Goal: Information Seeking & Learning: Learn about a topic

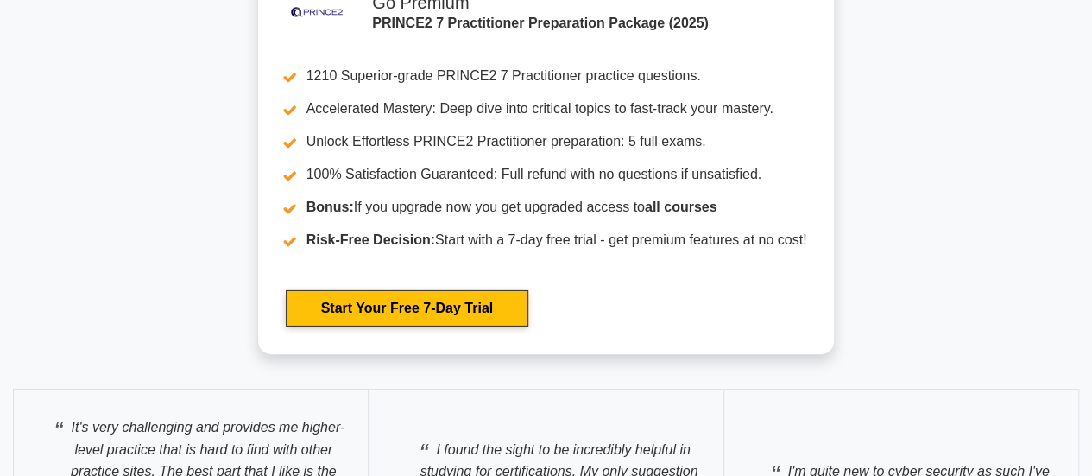
scroll to position [2706, 0]
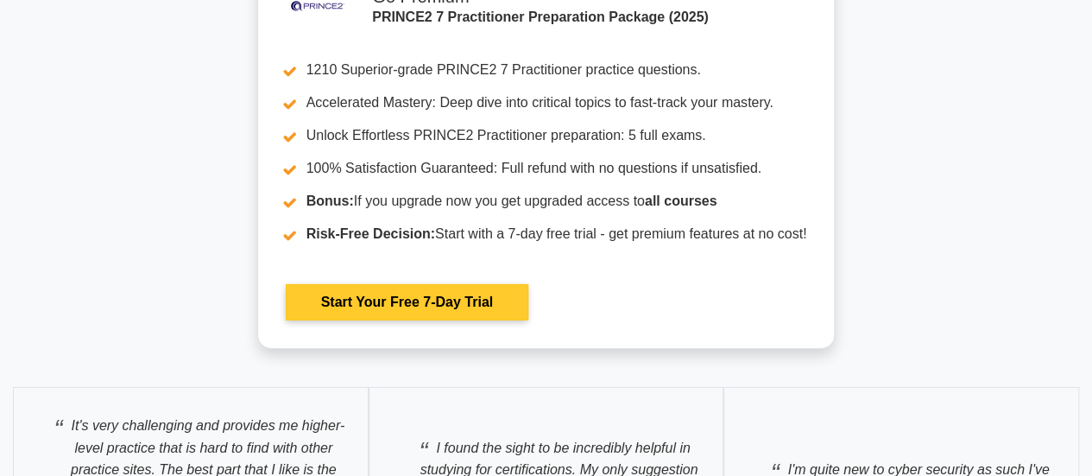
click at [419, 300] on link "Start Your Free 7-Day Trial" at bounding box center [407, 302] width 243 height 36
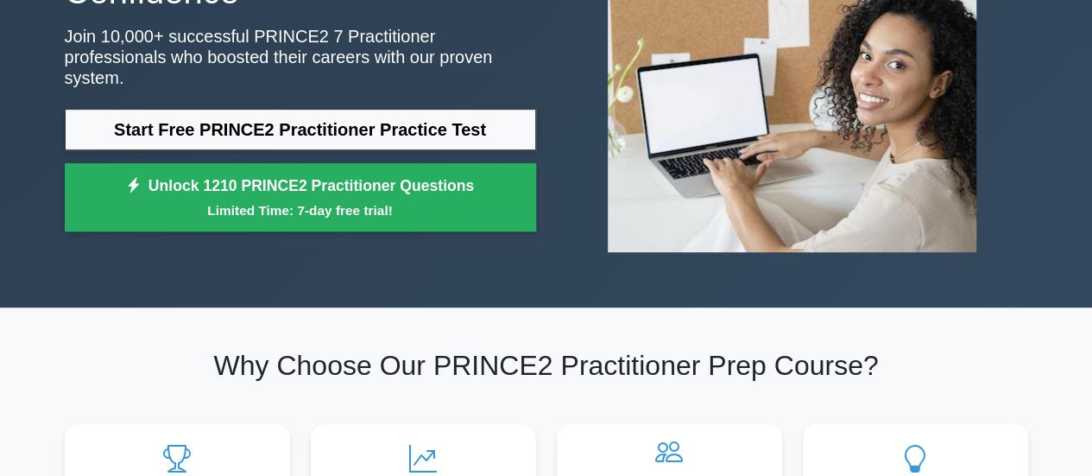
scroll to position [0, 0]
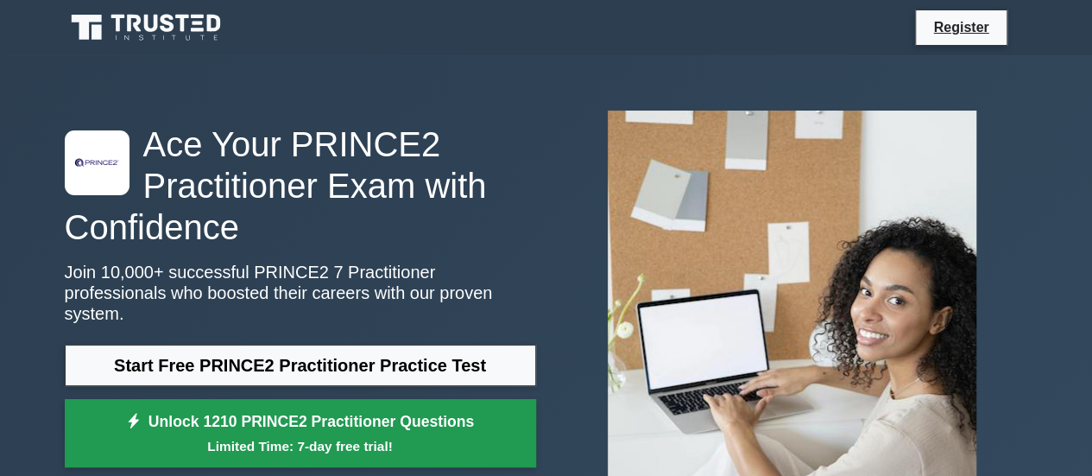
click at [250, 413] on link "Unlock 1210 PRINCE2 Practitioner Questions Limited Time: 7-day free trial!" at bounding box center [300, 433] width 471 height 69
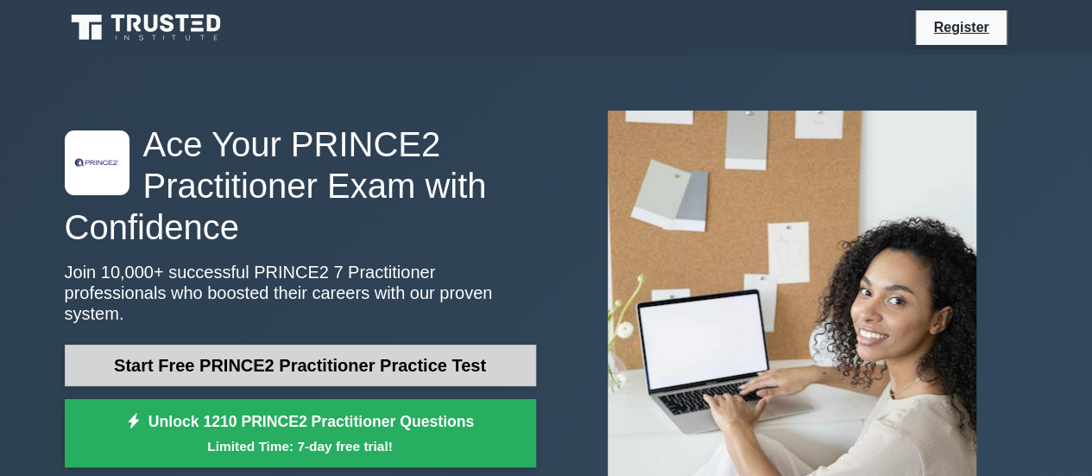
click at [406, 358] on link "Start Free PRINCE2 Practitioner Practice Test" at bounding box center [300, 364] width 471 height 41
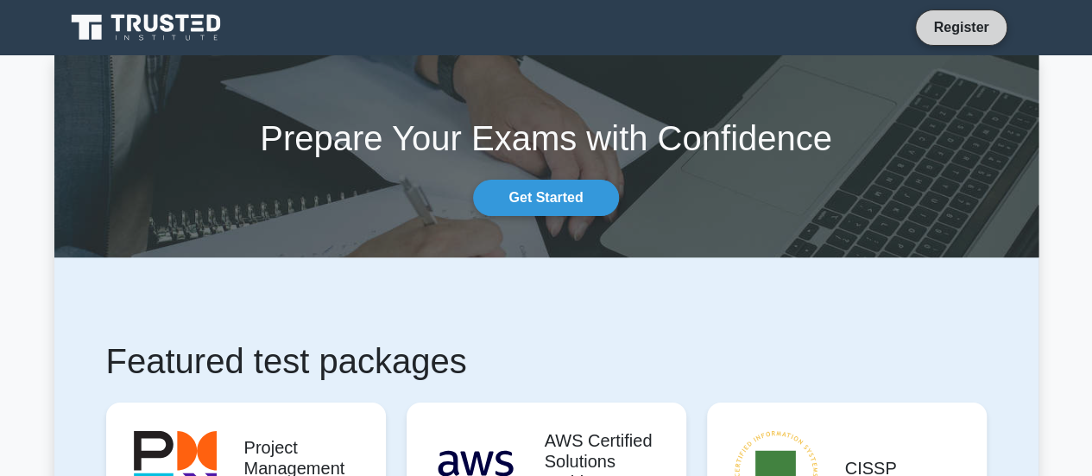
click at [968, 29] on link "Register" at bounding box center [961, 27] width 76 height 22
click at [507, 175] on div "Prepare Your Exams with Confidence Get Started" at bounding box center [546, 156] width 1005 height 119
click at [119, 30] on icon at bounding box center [118, 23] width 14 height 17
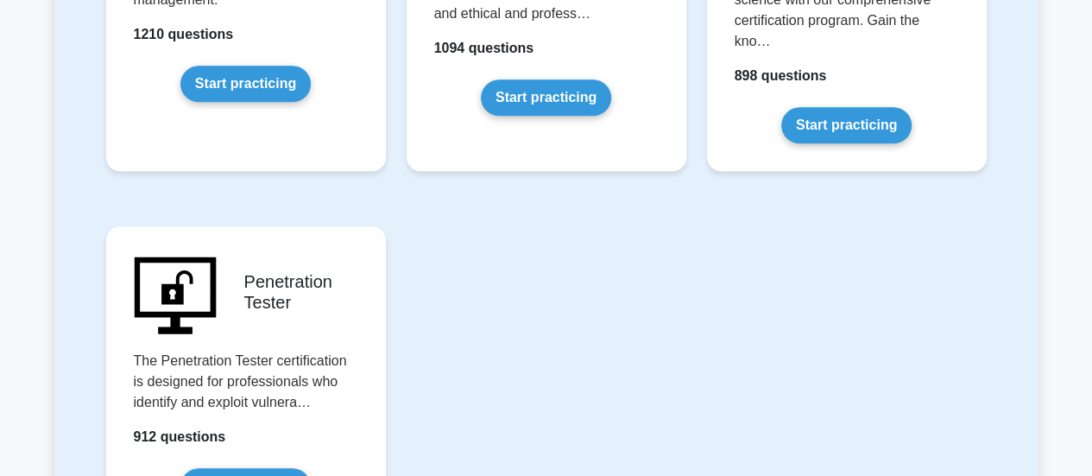
scroll to position [3939, 0]
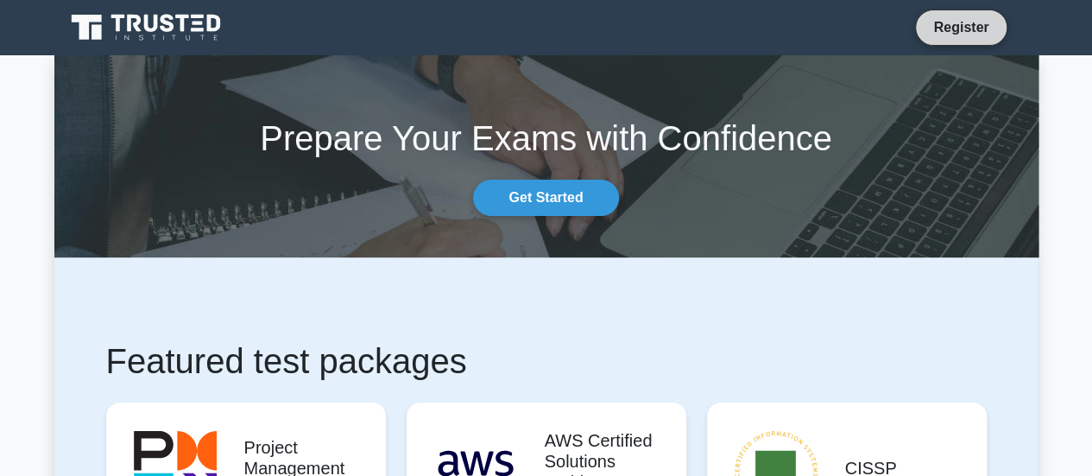
click at [939, 19] on link "Register" at bounding box center [961, 27] width 76 height 22
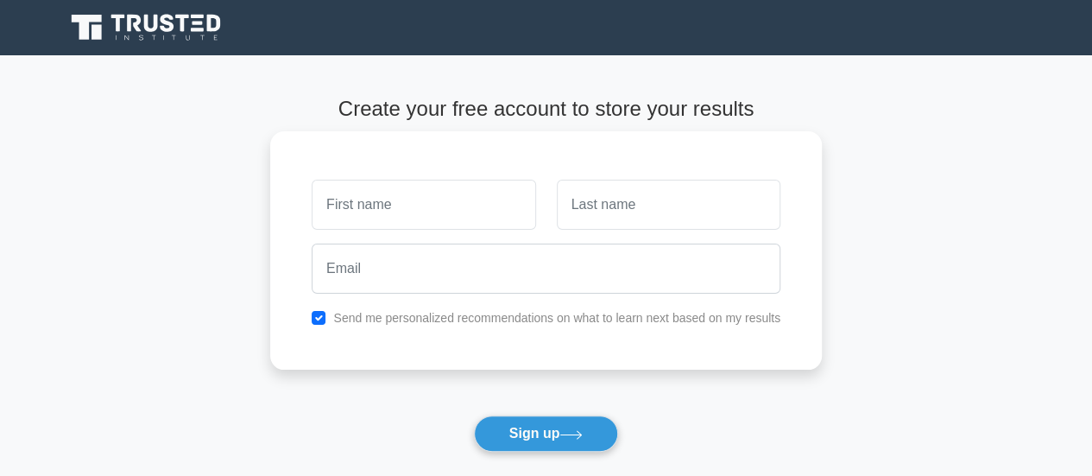
click at [431, 205] on input "text" at bounding box center [424, 205] width 224 height 50
type input "JIHED"
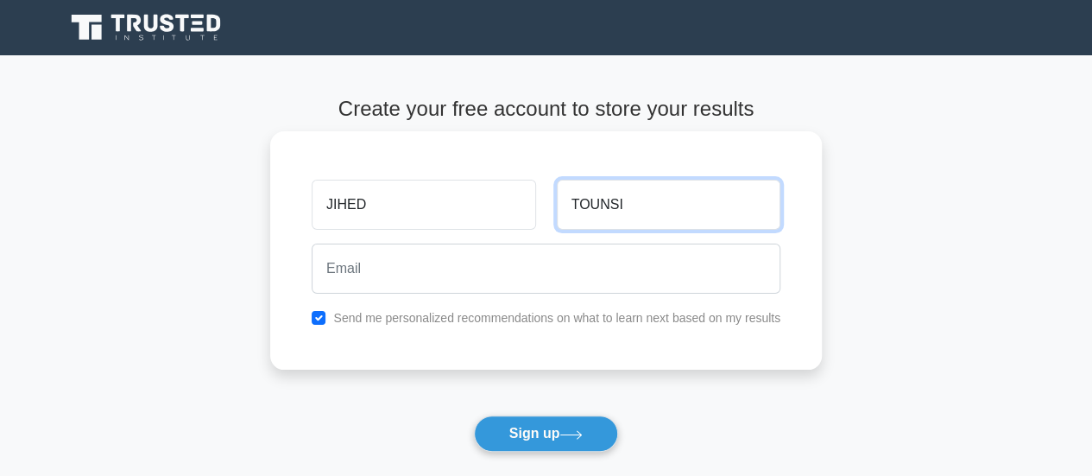
type input "TOUNSI"
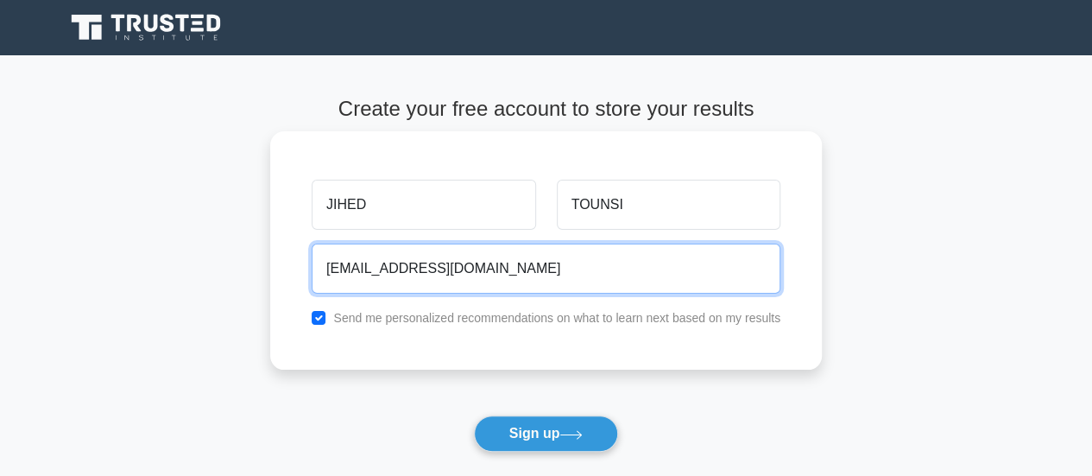
type input "[EMAIL_ADDRESS][DOMAIN_NAME]"
click at [474, 415] on button "Sign up" at bounding box center [546, 433] width 145 height 36
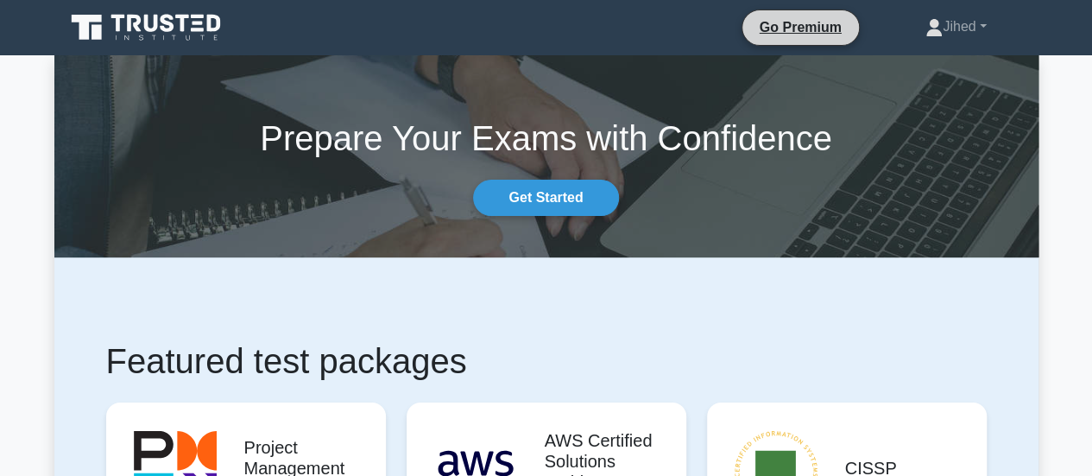
click at [795, 13] on li "Go Premium" at bounding box center [800, 27] width 118 height 36
click at [799, 32] on link "Go Premium" at bounding box center [800, 27] width 103 height 22
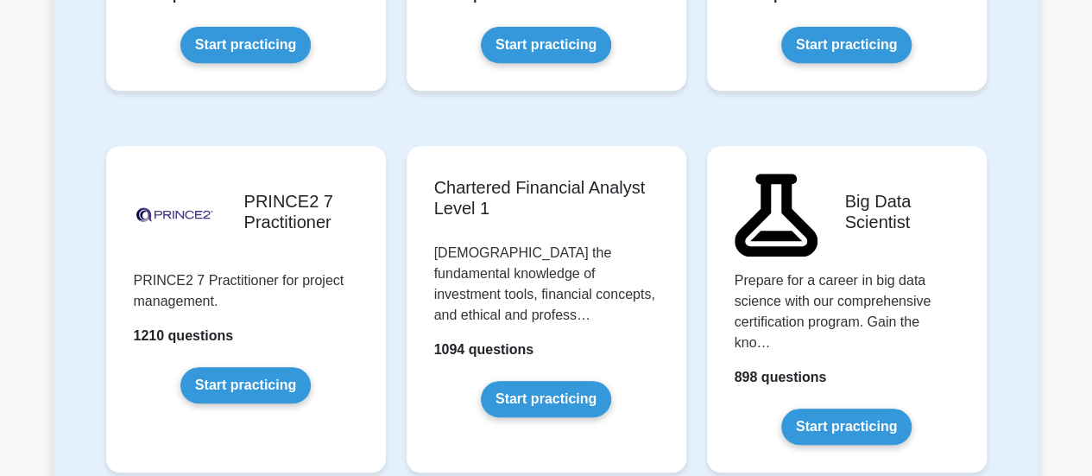
scroll to position [3654, 0]
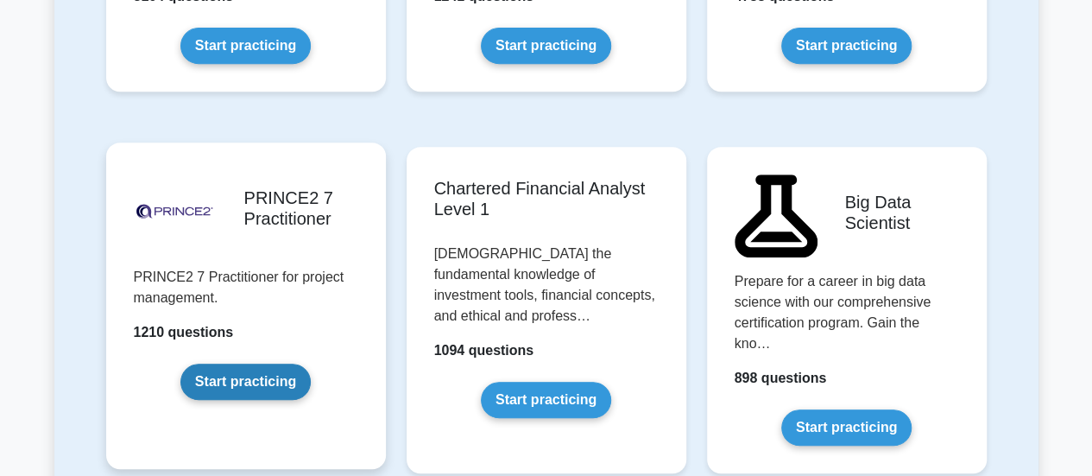
click at [224, 363] on link "Start practicing" at bounding box center [245, 381] width 130 height 36
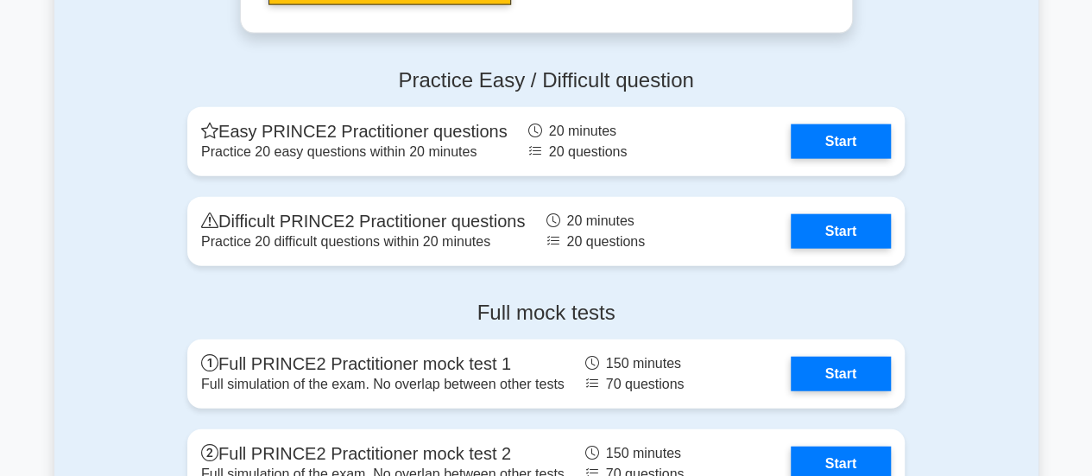
scroll to position [1967, 0]
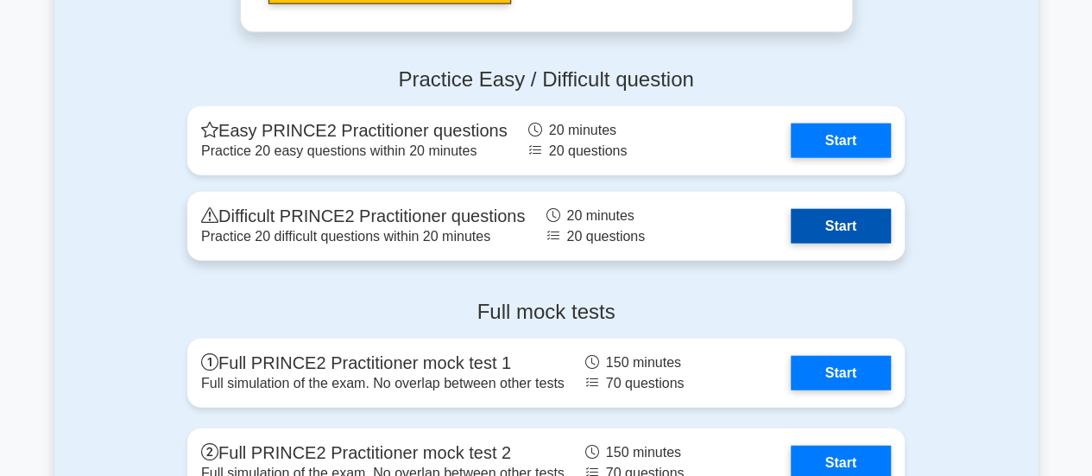
click at [837, 225] on link "Start" at bounding box center [841, 226] width 100 height 35
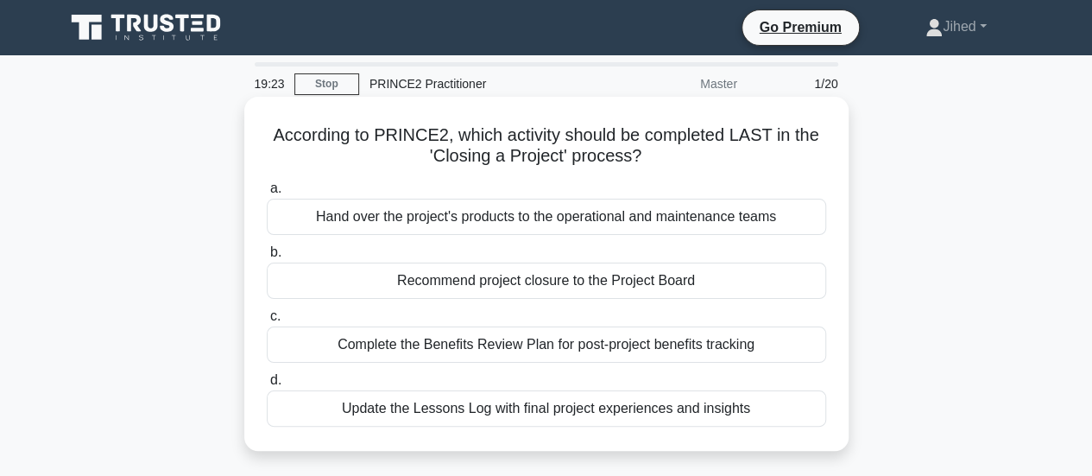
click at [381, 400] on div "Update the Lessons Log with final project experiences and insights" at bounding box center [546, 408] width 559 height 36
click at [267, 386] on input "d. Update the Lessons Log with final project experiences and insights" at bounding box center [267, 380] width 0 height 11
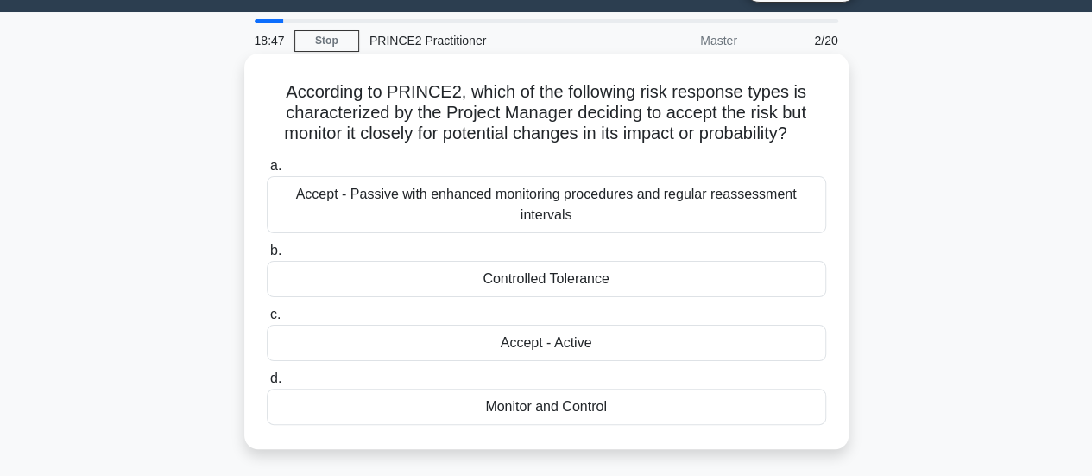
scroll to position [41, 0]
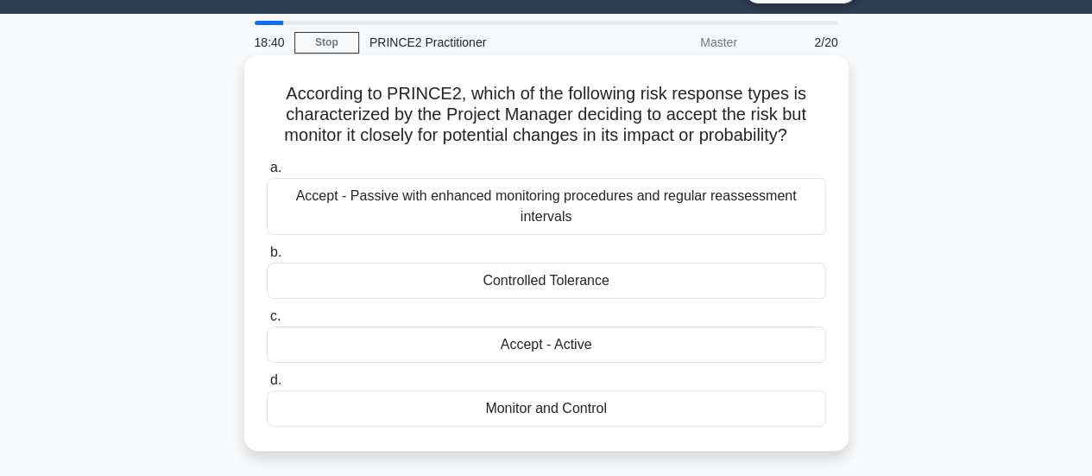
click at [389, 349] on div "Accept - Active" at bounding box center [546, 344] width 559 height 36
click at [267, 322] on input "c. Accept - Active" at bounding box center [267, 316] width 0 height 11
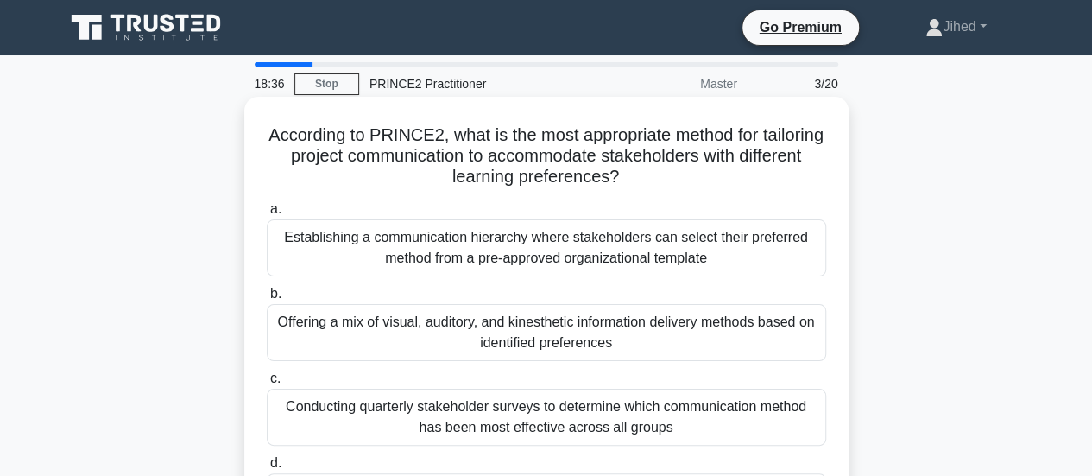
scroll to position [5, 0]
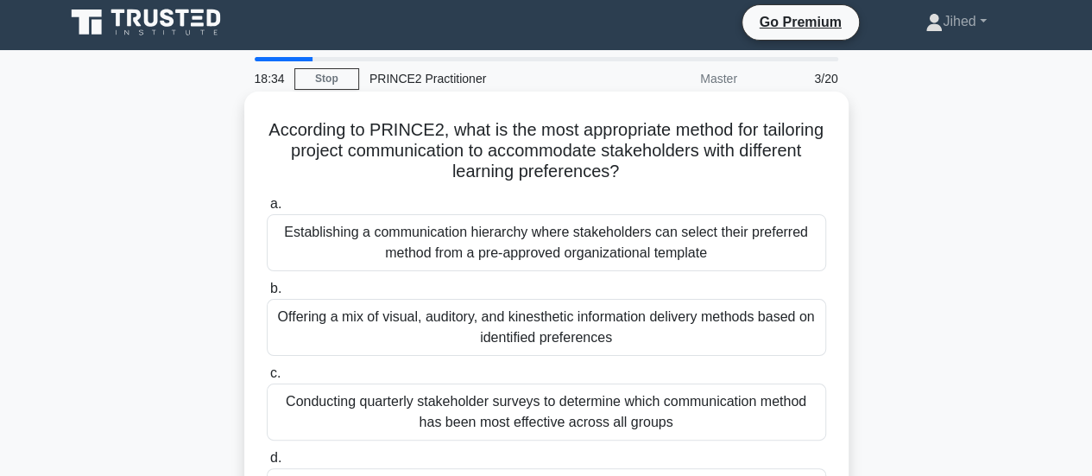
click at [397, 227] on div "Establishing a communication hierarchy where stakeholders can select their pref…" at bounding box center [546, 242] width 559 height 57
click at [267, 210] on input "a. Establishing a communication hierarchy where stakeholders can select their p…" at bounding box center [267, 204] width 0 height 11
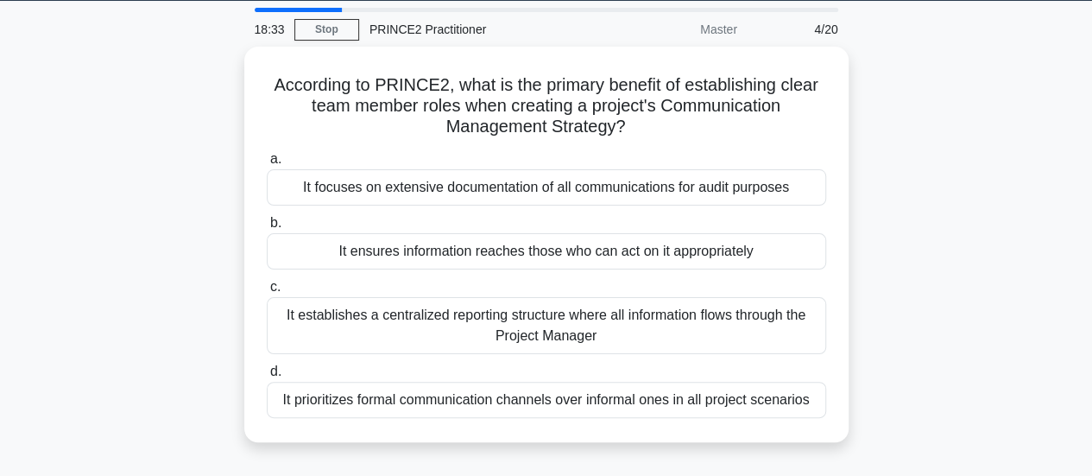
scroll to position [65, 0]
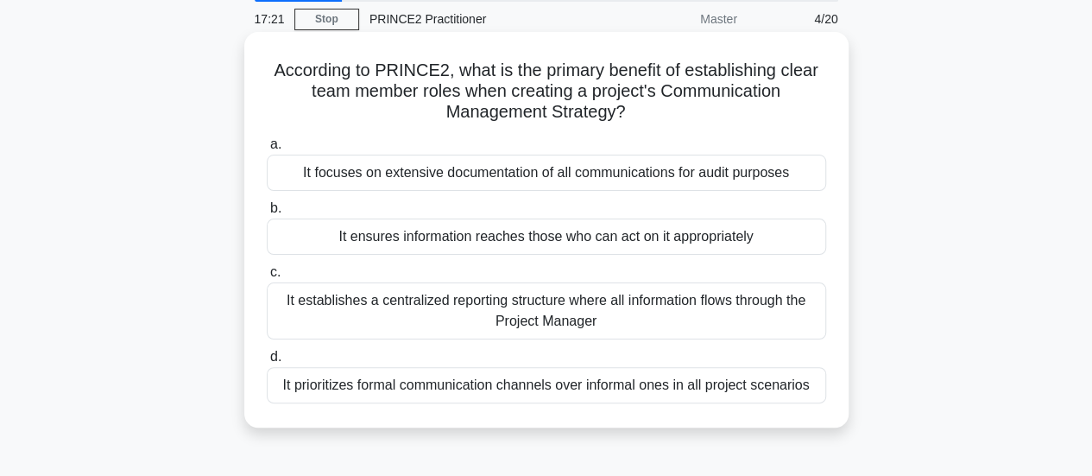
click at [601, 238] on div "It ensures information reaches those who can act on it appropriately" at bounding box center [546, 236] width 559 height 36
click at [267, 214] on input "b. It ensures information reaches those who can act on it appropriately" at bounding box center [267, 208] width 0 height 11
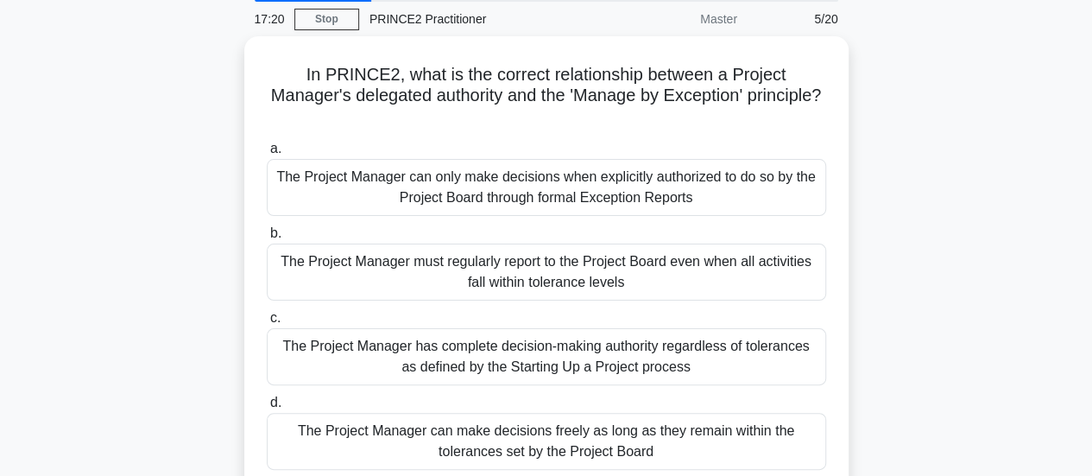
scroll to position [0, 0]
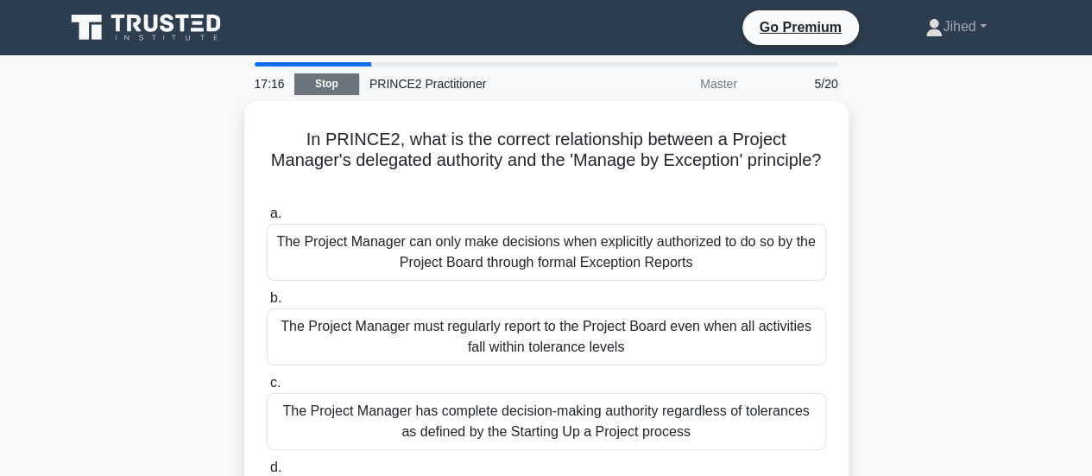
click at [345, 92] on link "Stop" at bounding box center [326, 84] width 65 height 22
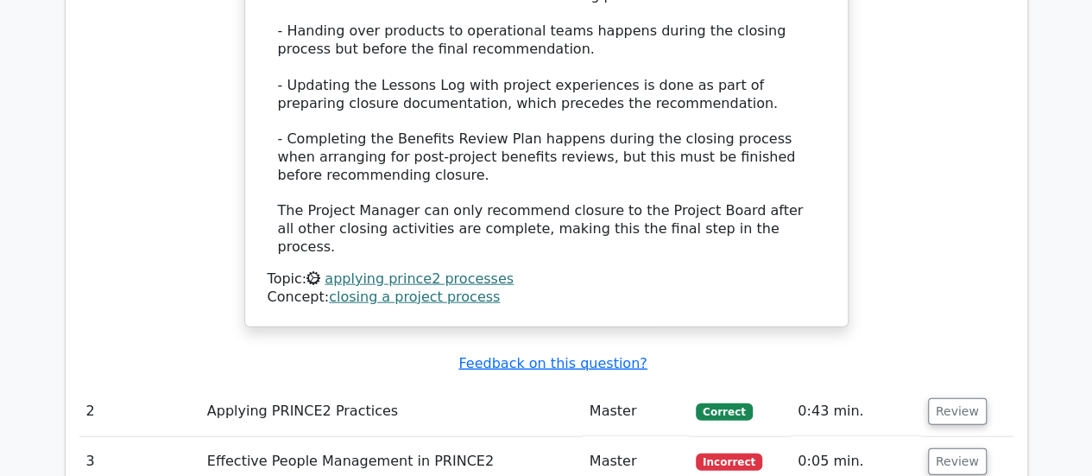
scroll to position [1870, 0]
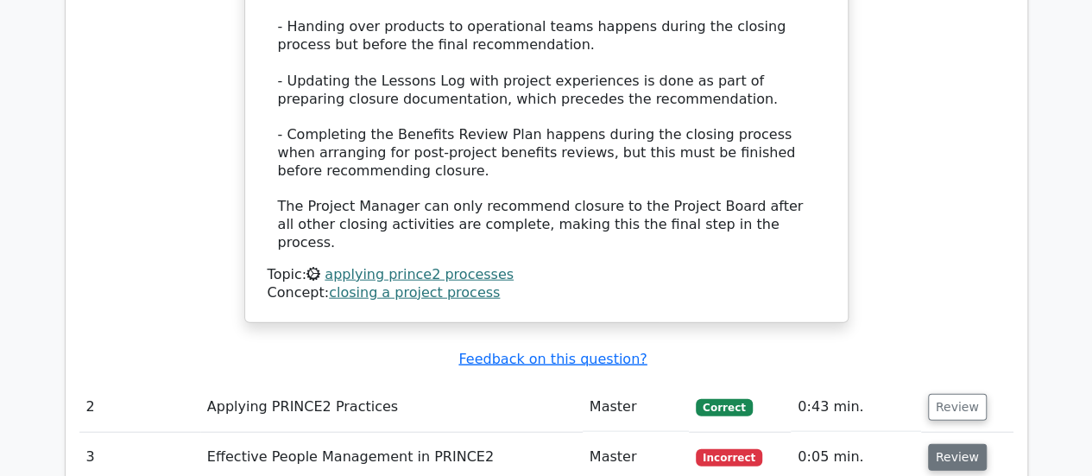
click at [944, 444] on button "Review" at bounding box center [957, 457] width 59 height 27
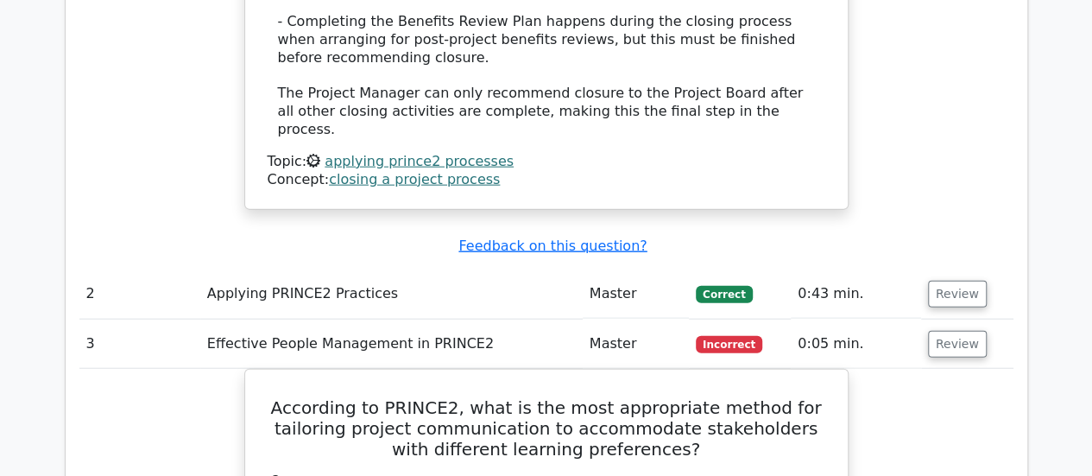
scroll to position [2129, 0]
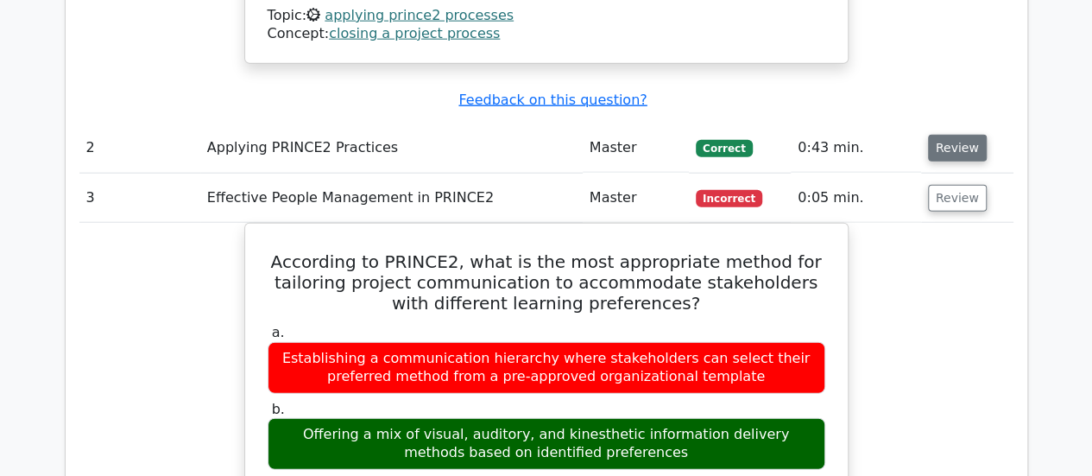
click at [942, 135] on button "Review" at bounding box center [957, 148] width 59 height 27
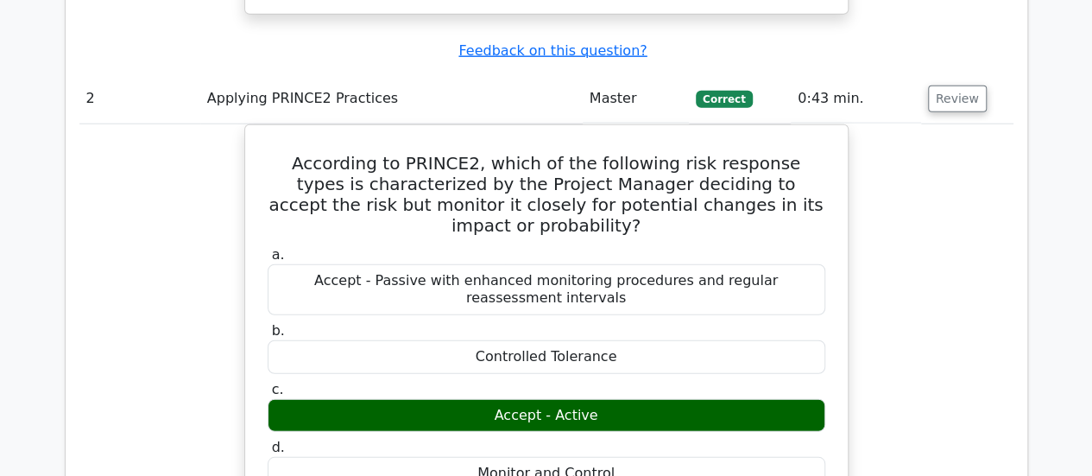
scroll to position [2039, 0]
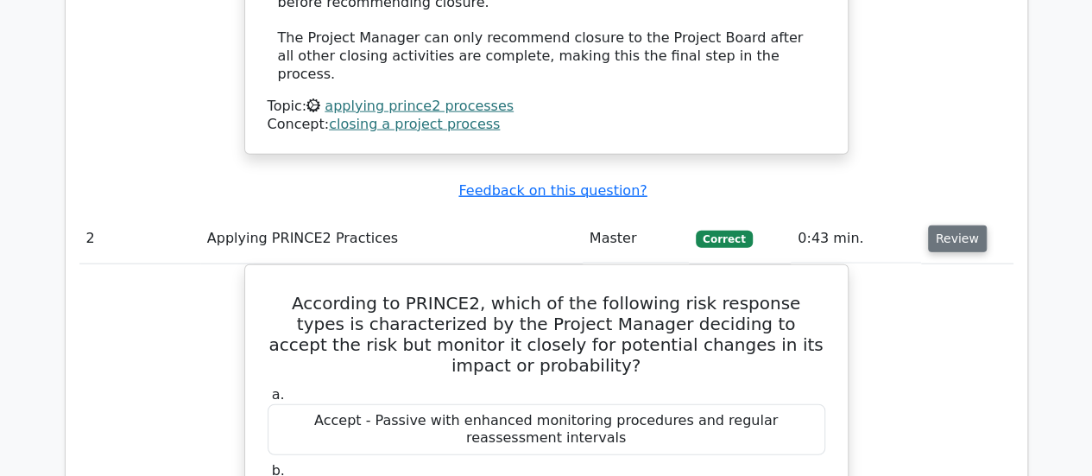
click at [960, 225] on button "Review" at bounding box center [957, 238] width 59 height 27
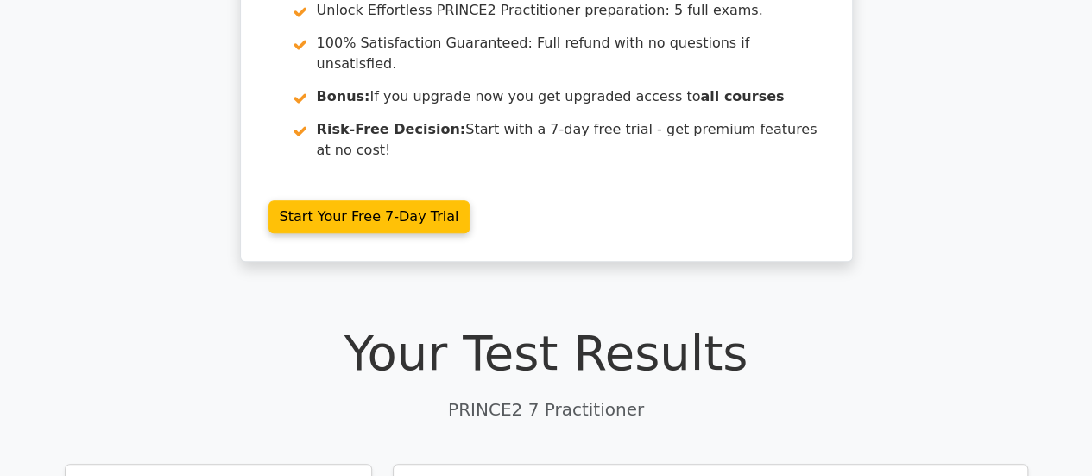
scroll to position [0, 0]
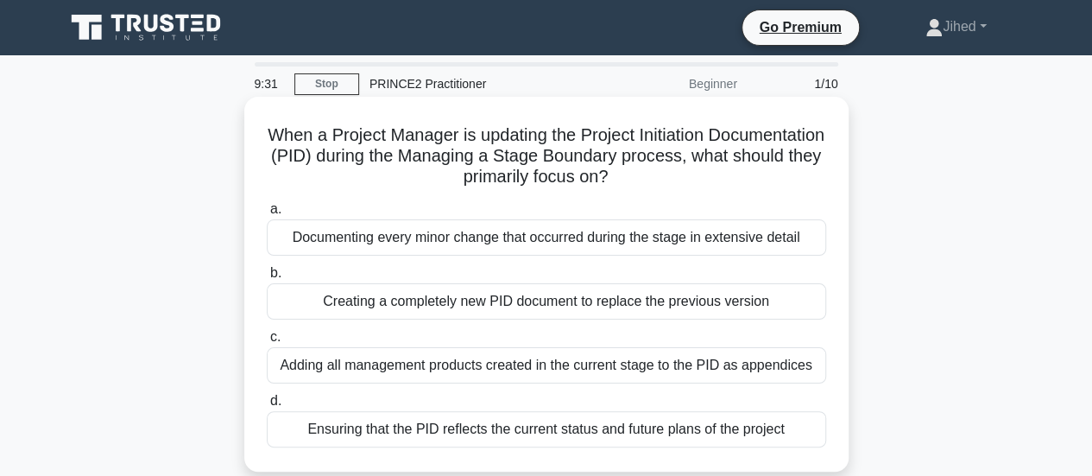
click at [678, 427] on div "Ensuring that the PID reflects the current status and future plans of the proje…" at bounding box center [546, 429] width 559 height 36
click at [267, 407] on input "d. Ensuring that the PID reflects the current status and future plans of the pr…" at bounding box center [267, 400] width 0 height 11
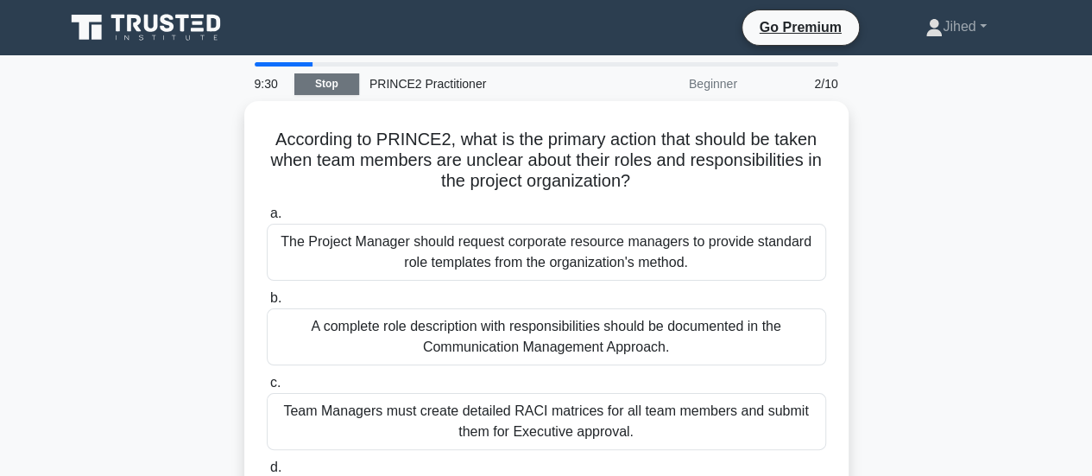
click at [340, 89] on link "Stop" at bounding box center [326, 84] width 65 height 22
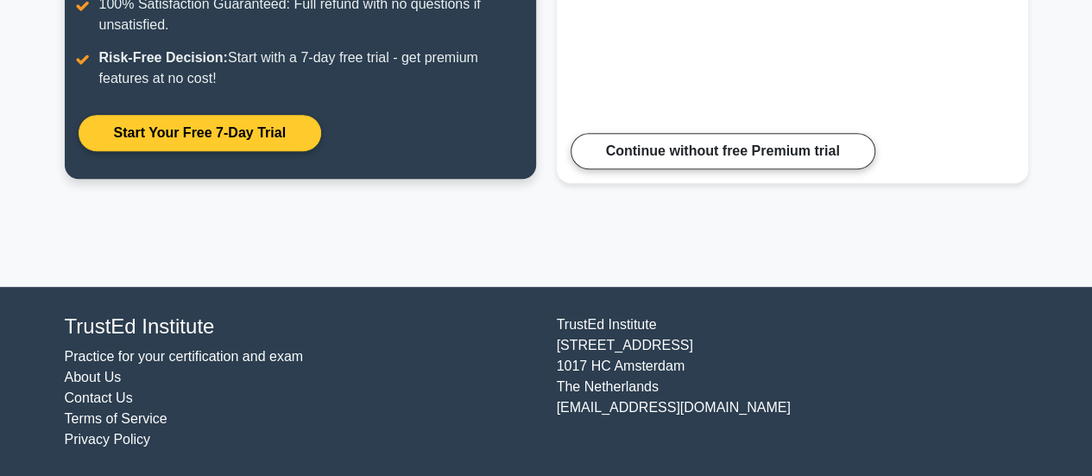
scroll to position [361, 0]
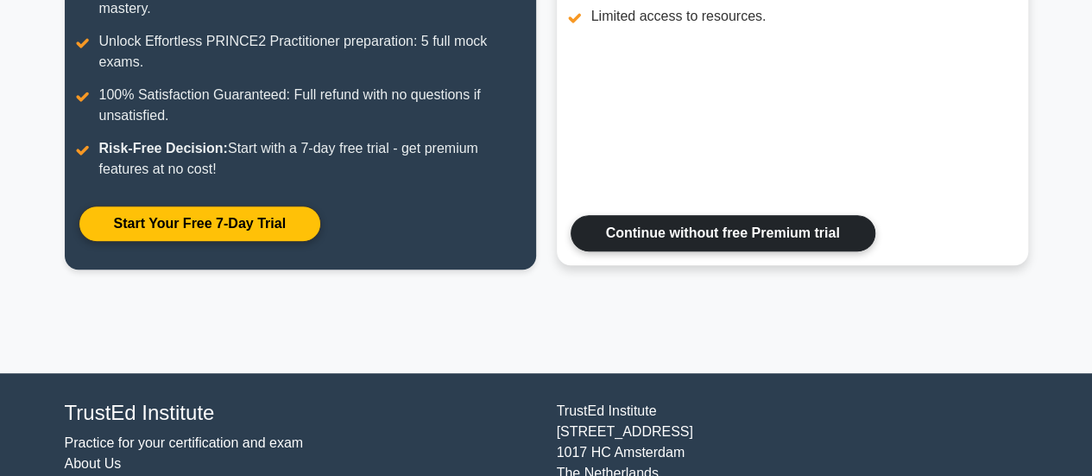
click at [699, 243] on link "Continue without free Premium trial" at bounding box center [723, 233] width 305 height 36
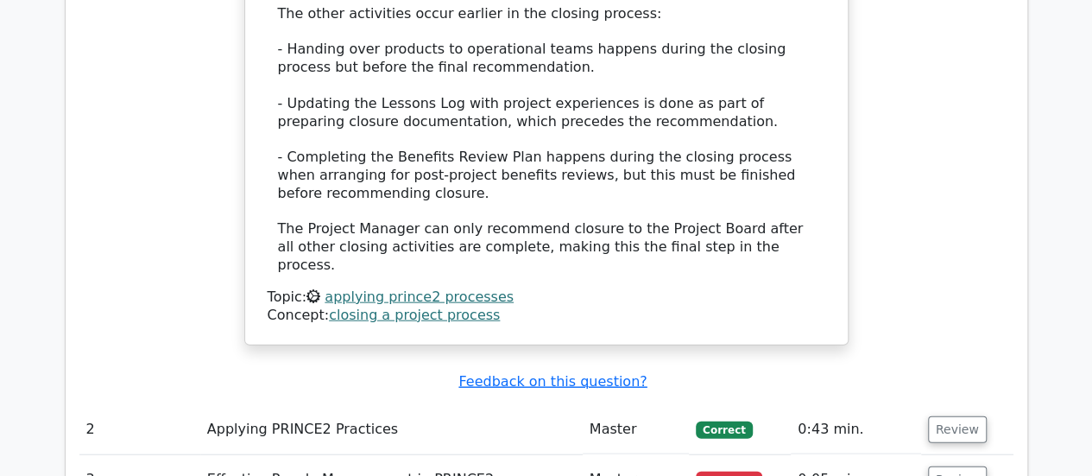
scroll to position [1899, 0]
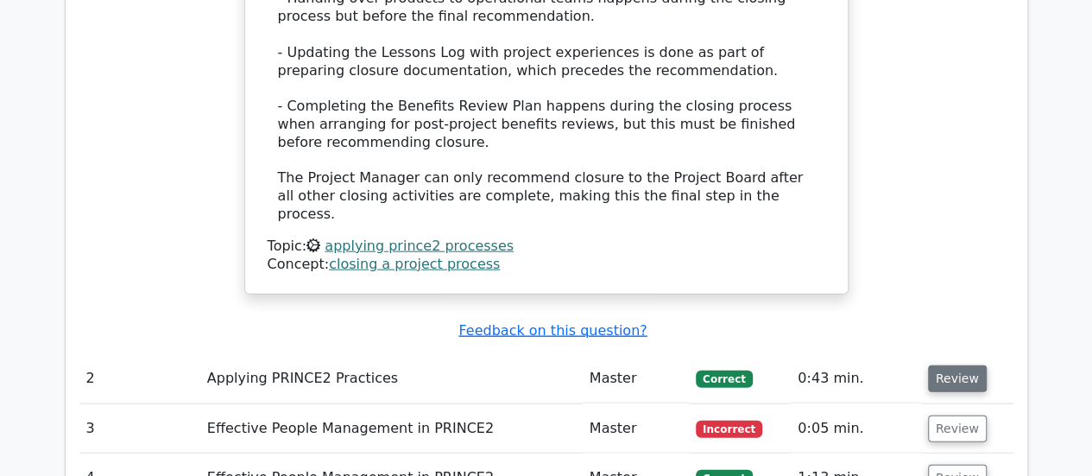
click at [951, 365] on button "Review" at bounding box center [957, 378] width 59 height 27
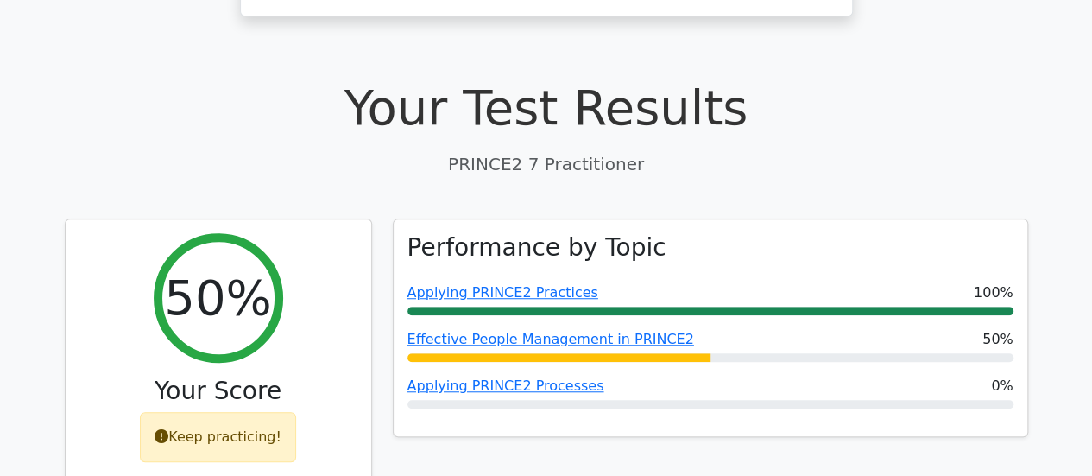
scroll to position [439, 0]
